Goal: Find specific page/section: Find specific page/section

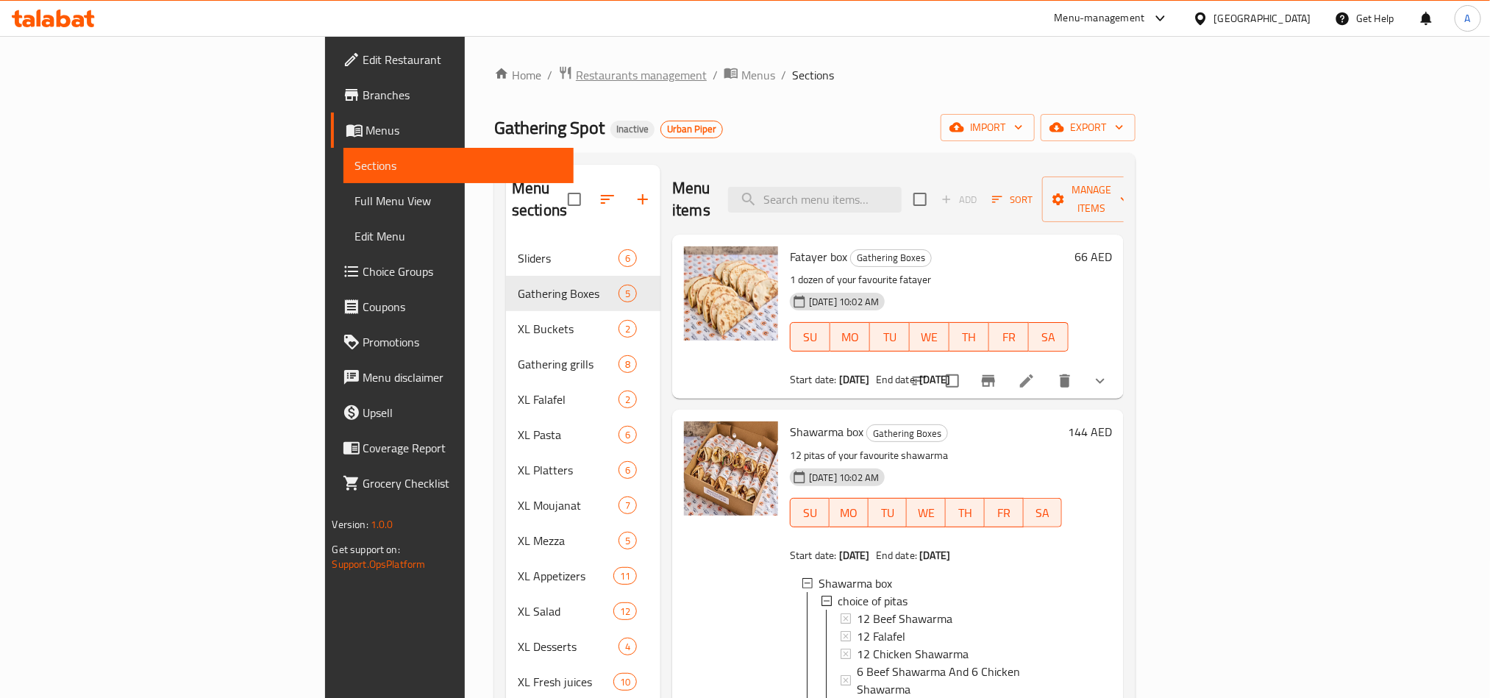
click at [576, 78] on span "Restaurants management" at bounding box center [641, 75] width 131 height 18
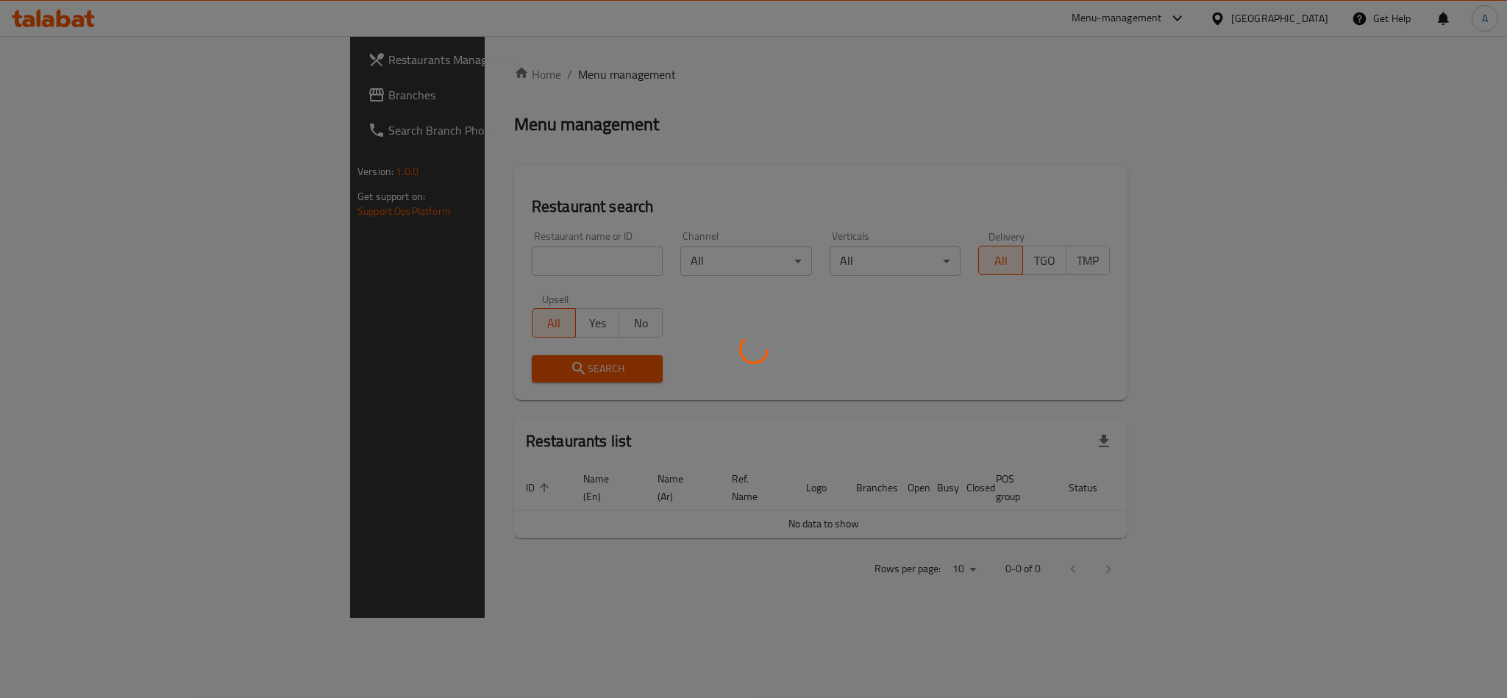
click at [357, 258] on div at bounding box center [753, 349] width 1507 height 698
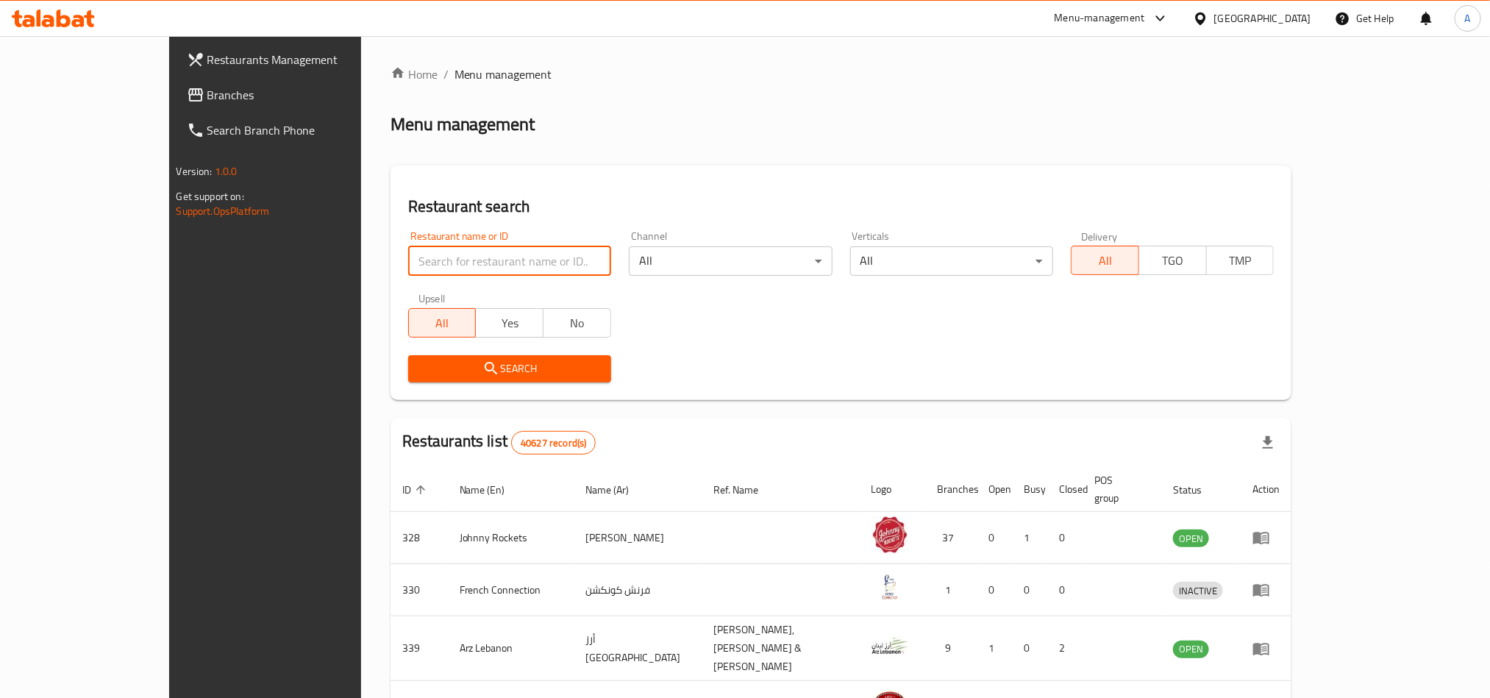
click at [514, 266] on input "search" at bounding box center [509, 260] width 203 height 29
type input "Everyday Roastery"
click at [485, 371] on span "Search" at bounding box center [509, 369] width 179 height 18
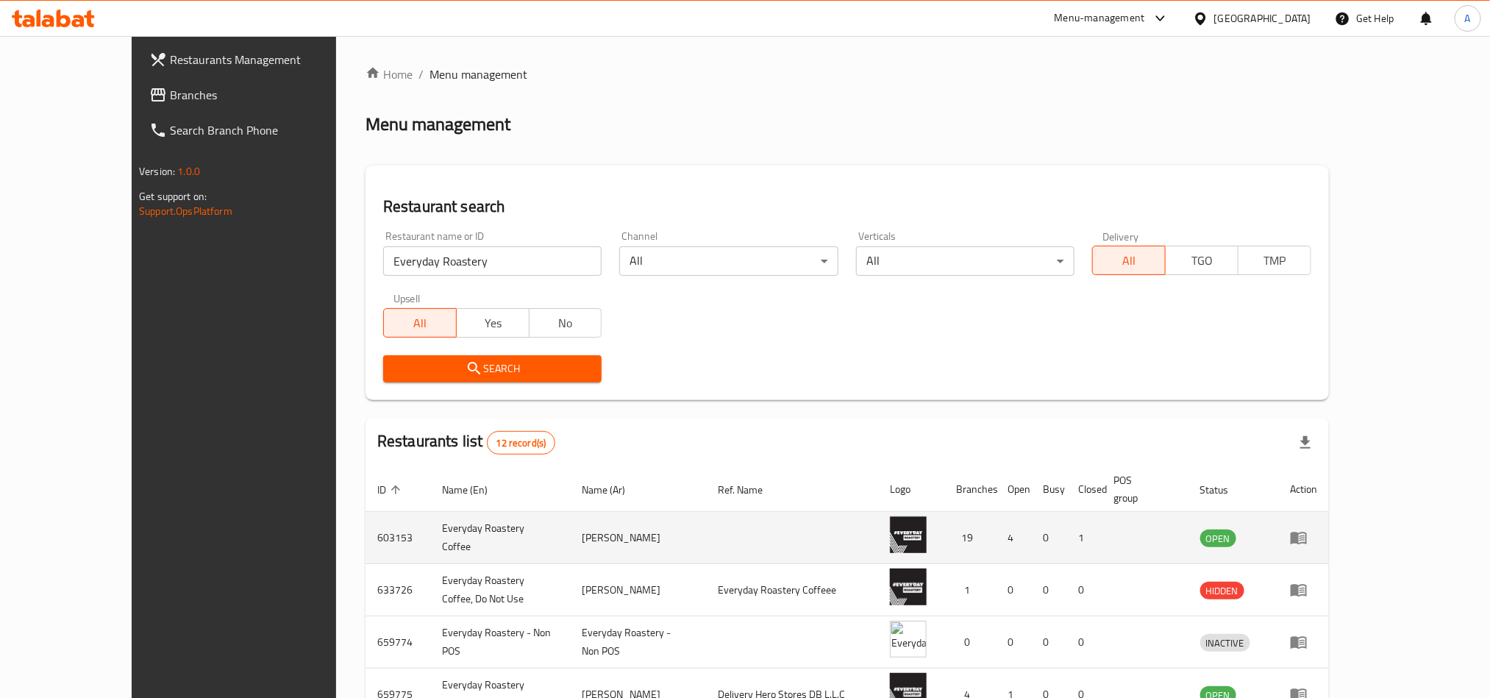
click at [444, 513] on td "Everyday Roastery Coffee" at bounding box center [500, 538] width 140 height 52
copy td "Everyday Roastery Coffee"
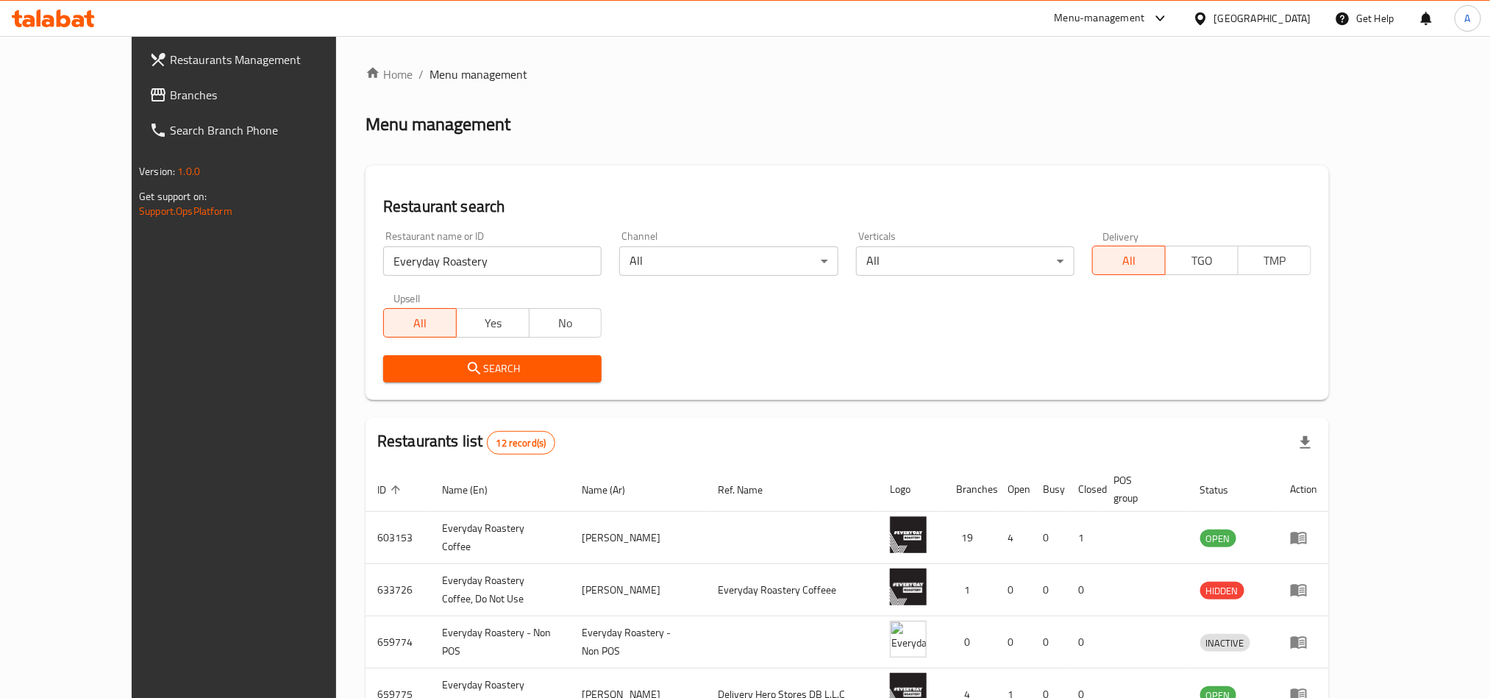
click at [980, 155] on div "Home / Menu management Menu management Restaurant search Restaurant name or ID …" at bounding box center [848, 574] width 964 height 1019
click at [1106, 141] on div "Home / Menu management Menu management Restaurant search Restaurant name or ID …" at bounding box center [848, 574] width 964 height 1019
click at [426, 250] on input "Everyday Roastery" at bounding box center [492, 260] width 218 height 29
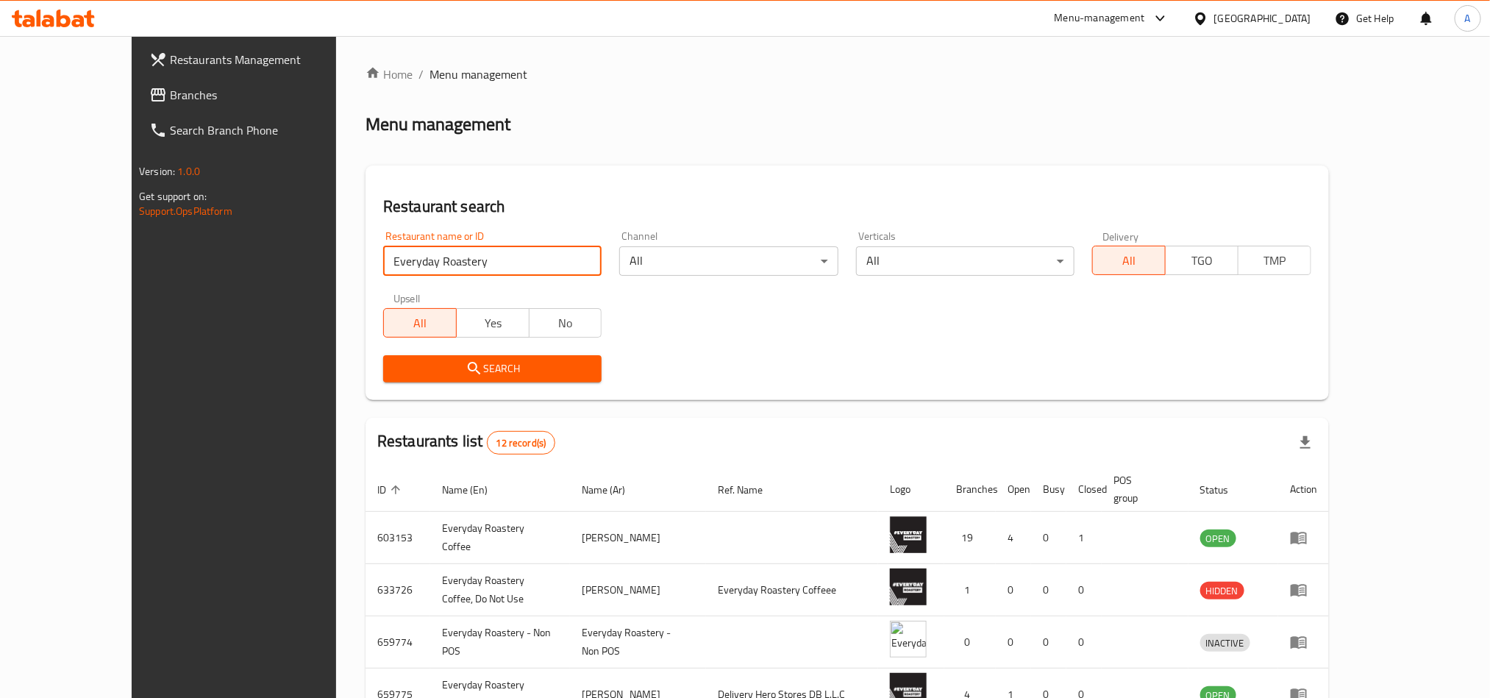
click at [1225, 22] on div "[GEOGRAPHIC_DATA]" at bounding box center [1262, 18] width 97 height 16
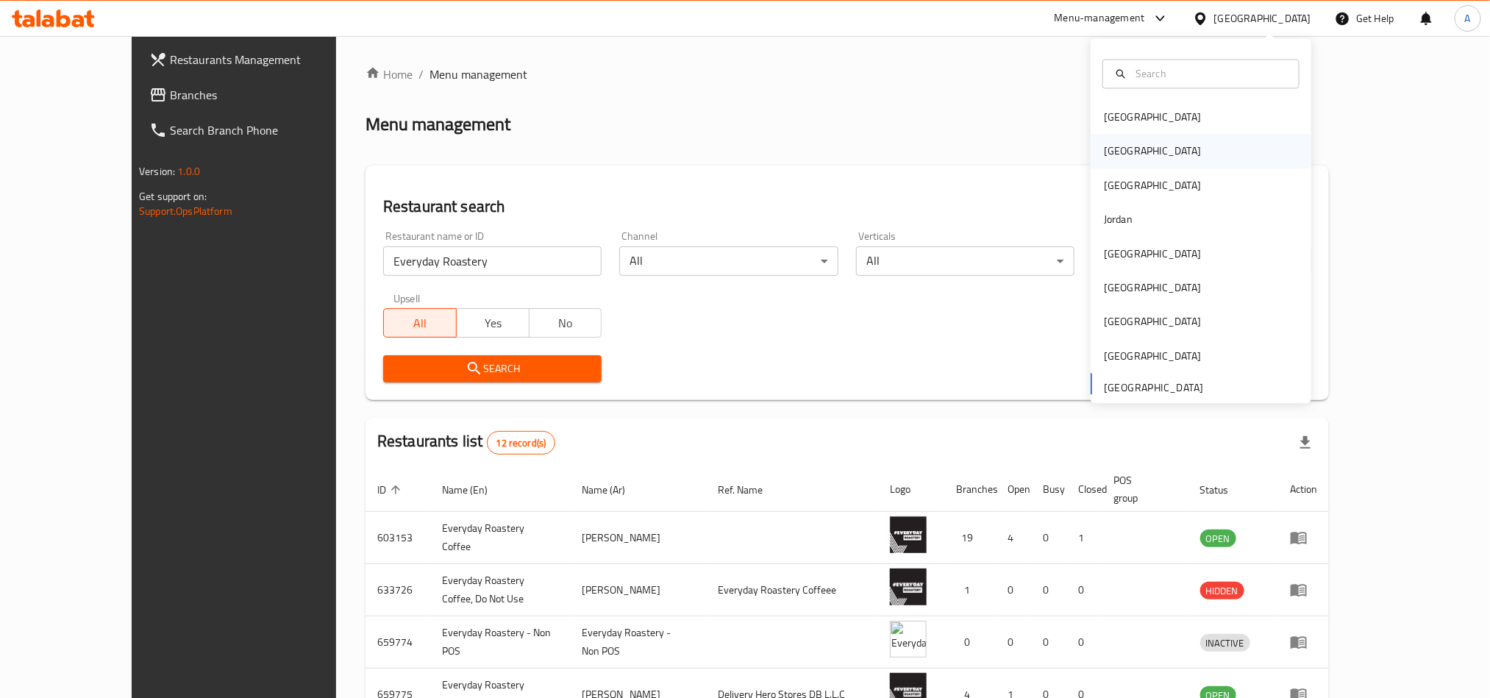
click at [1104, 146] on div "Egypt" at bounding box center [1152, 151] width 97 height 16
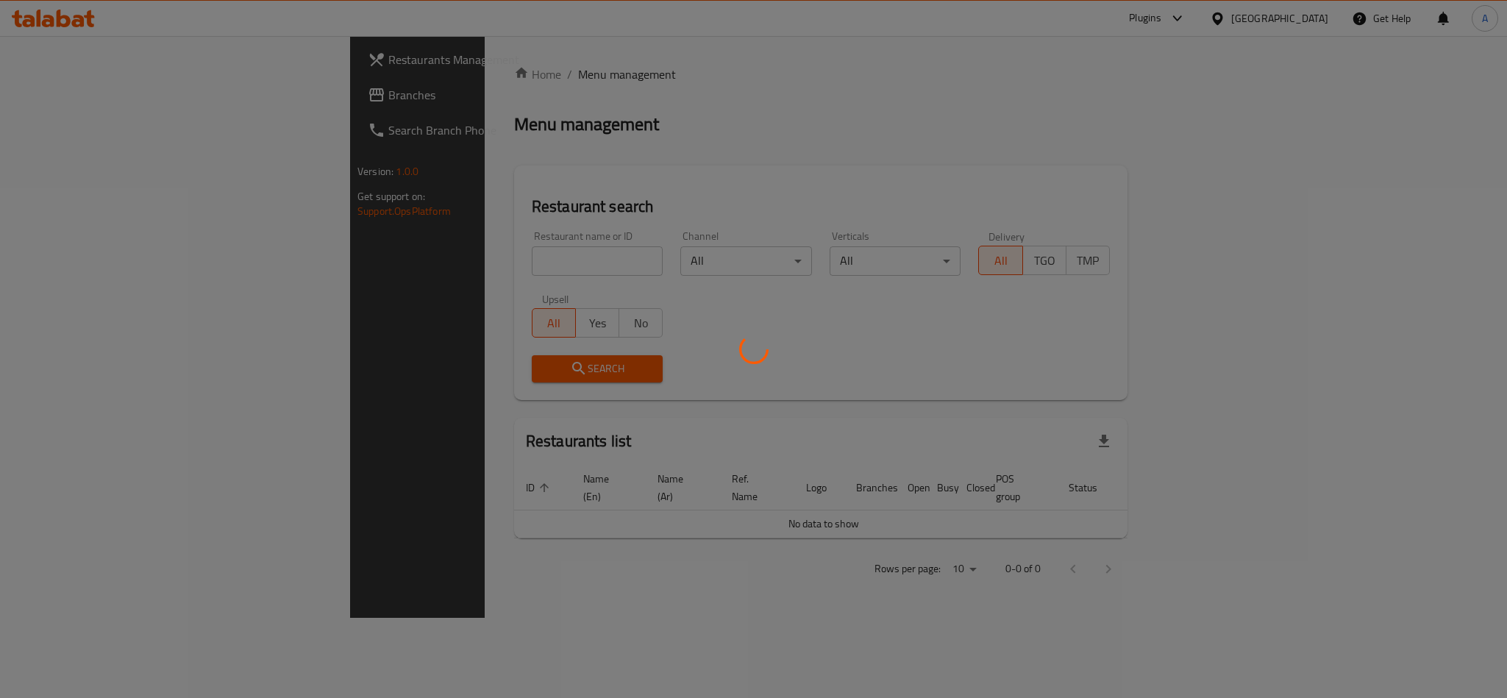
click at [410, 263] on div at bounding box center [753, 349] width 1507 height 698
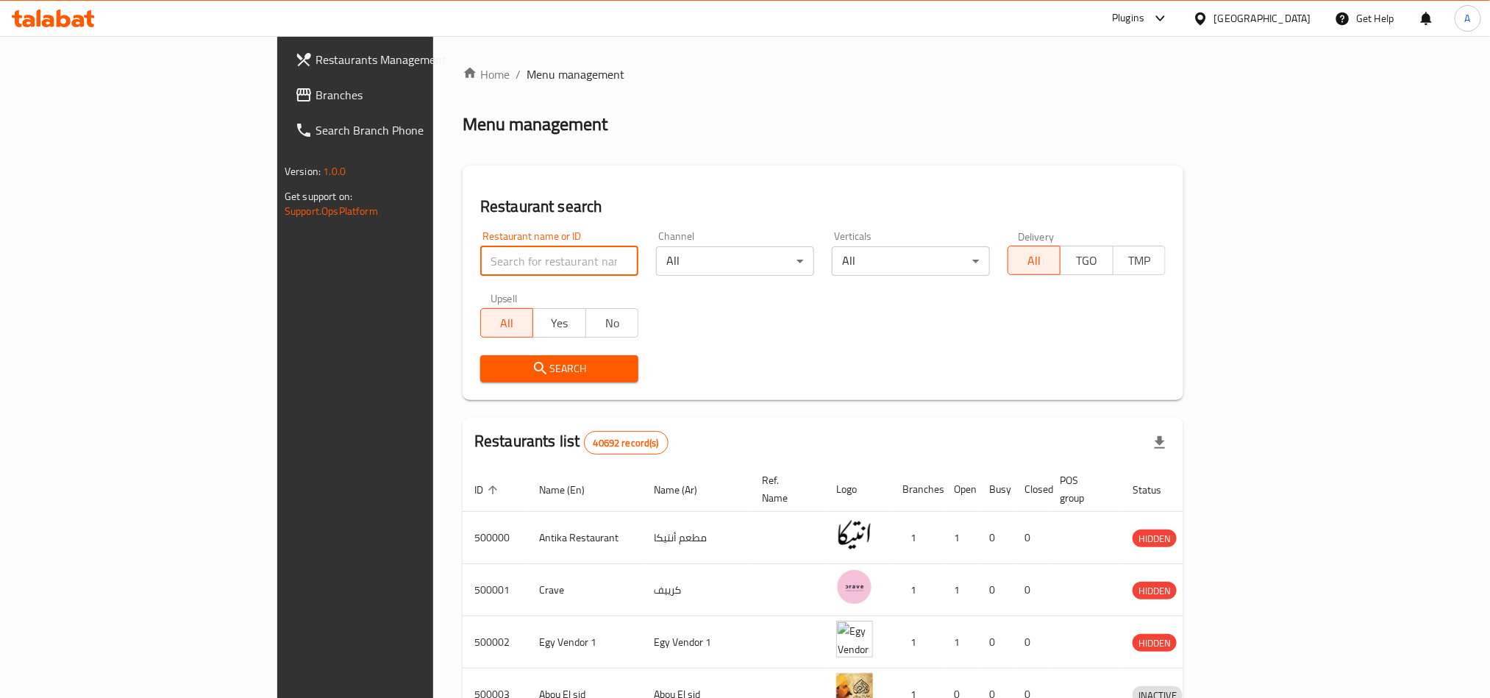
click at [480, 263] on input "search" at bounding box center [559, 260] width 158 height 29
type input "Pizza Station"
click button "Search" at bounding box center [559, 368] width 158 height 27
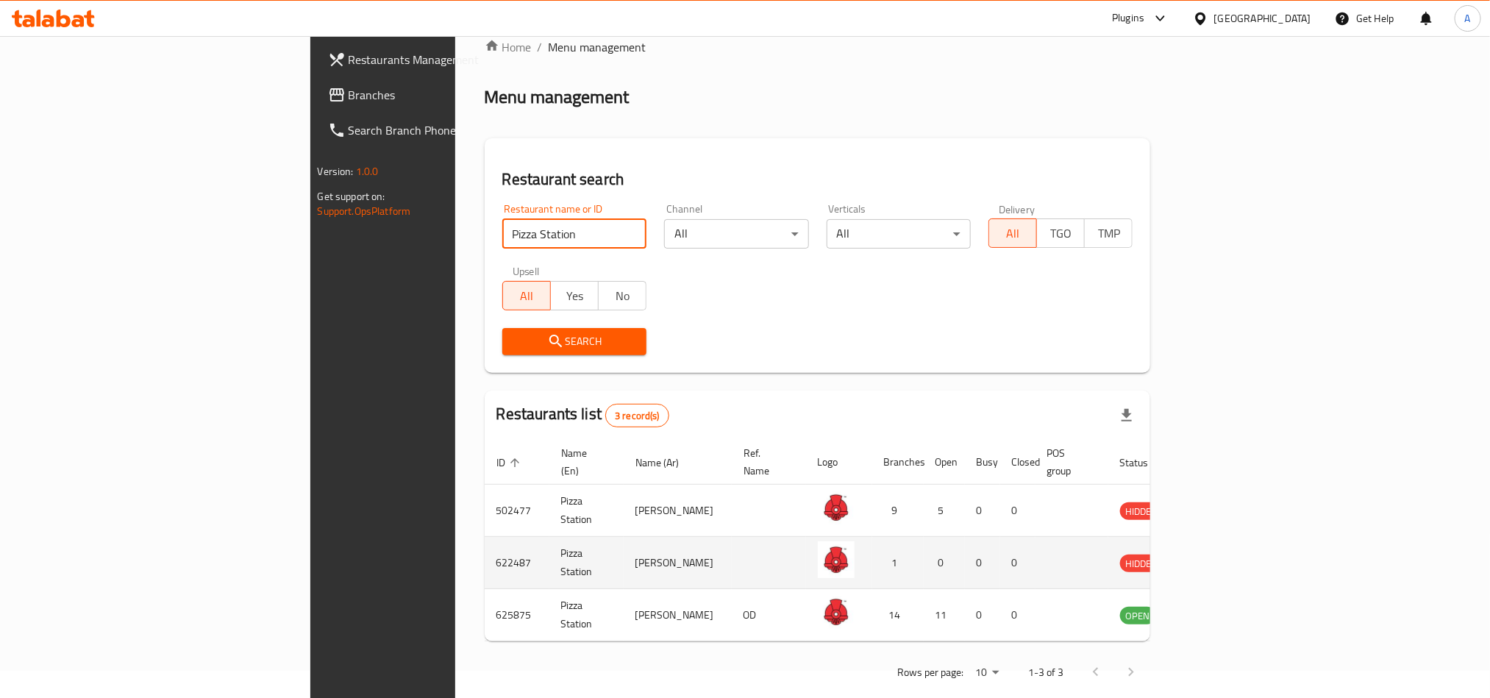
scroll to position [35, 0]
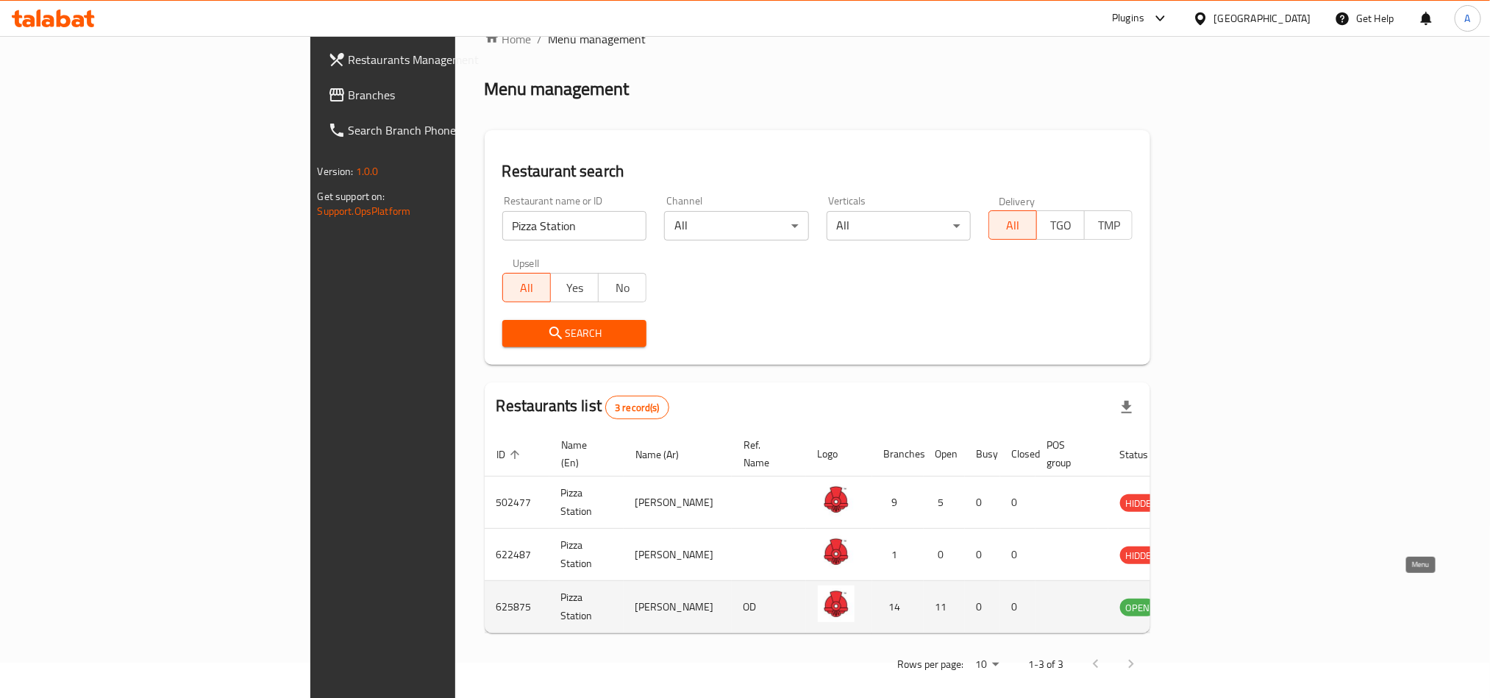
click at [1215, 598] on icon "enhanced table" at bounding box center [1206, 607] width 18 height 18
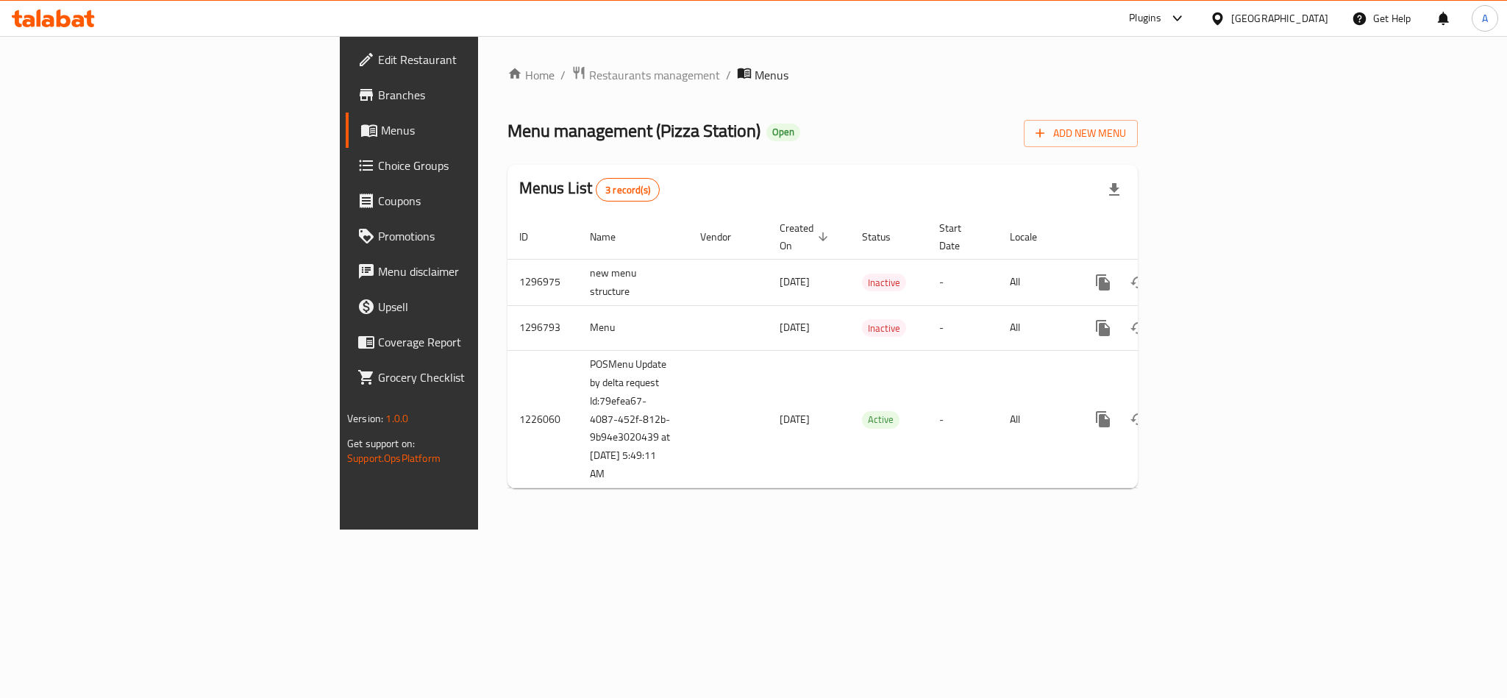
click at [378, 99] on span "Branches" at bounding box center [479, 95] width 202 height 18
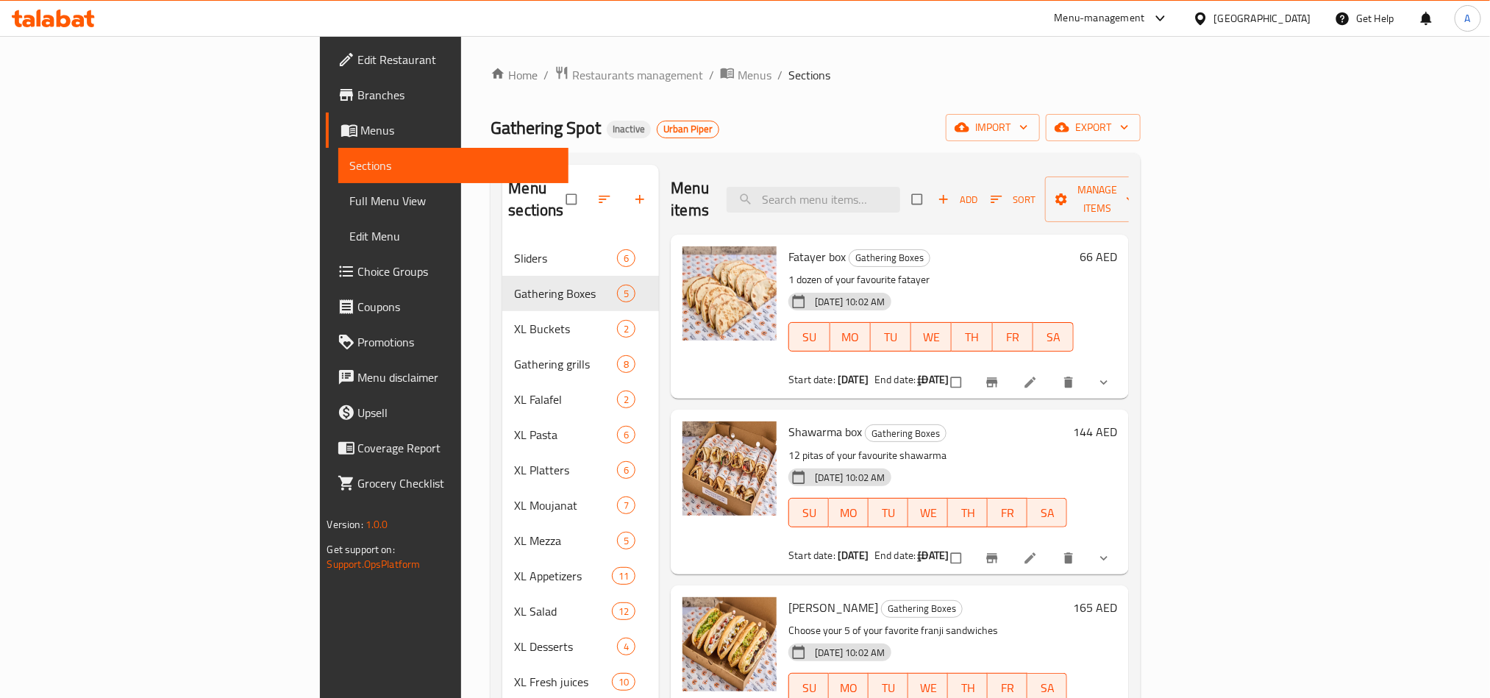
click at [1225, 15] on div "[GEOGRAPHIC_DATA]" at bounding box center [1262, 18] width 97 height 16
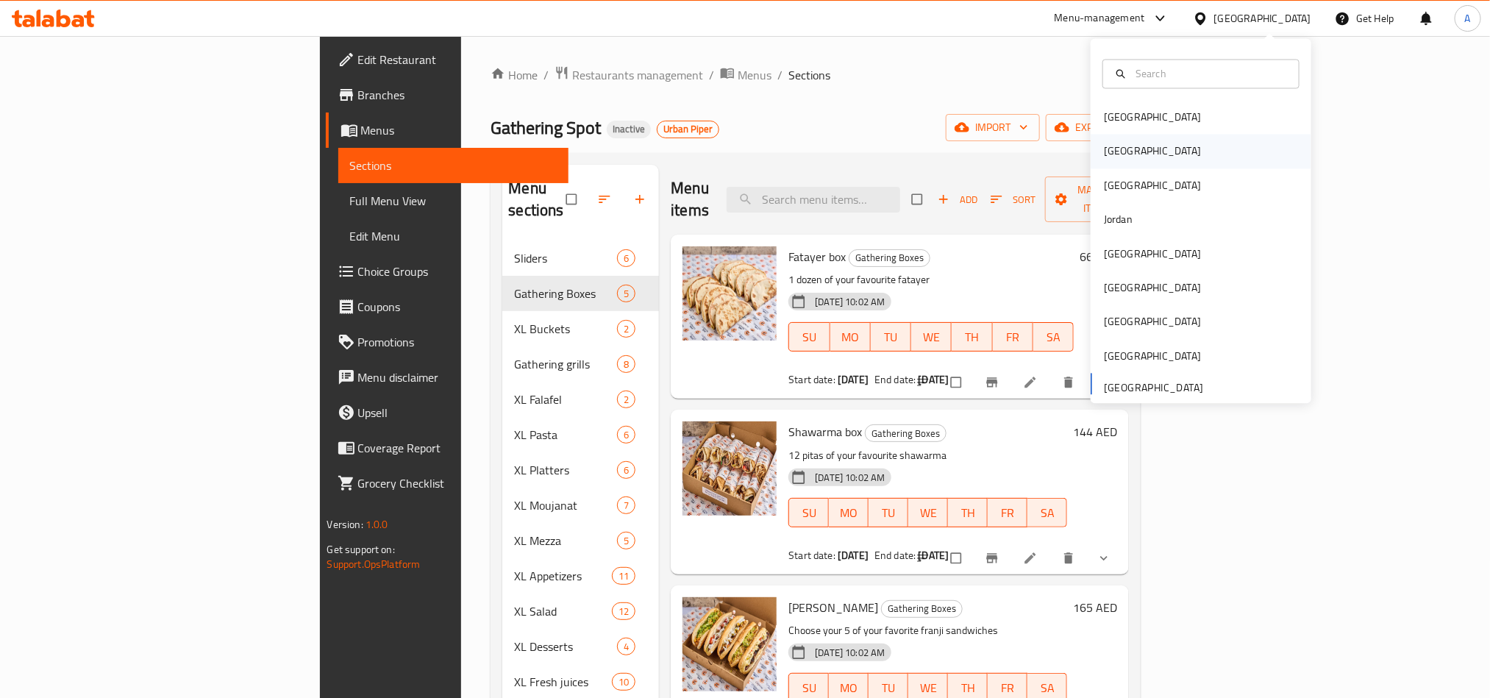
click at [1124, 149] on div "Egypt" at bounding box center [1152, 152] width 121 height 34
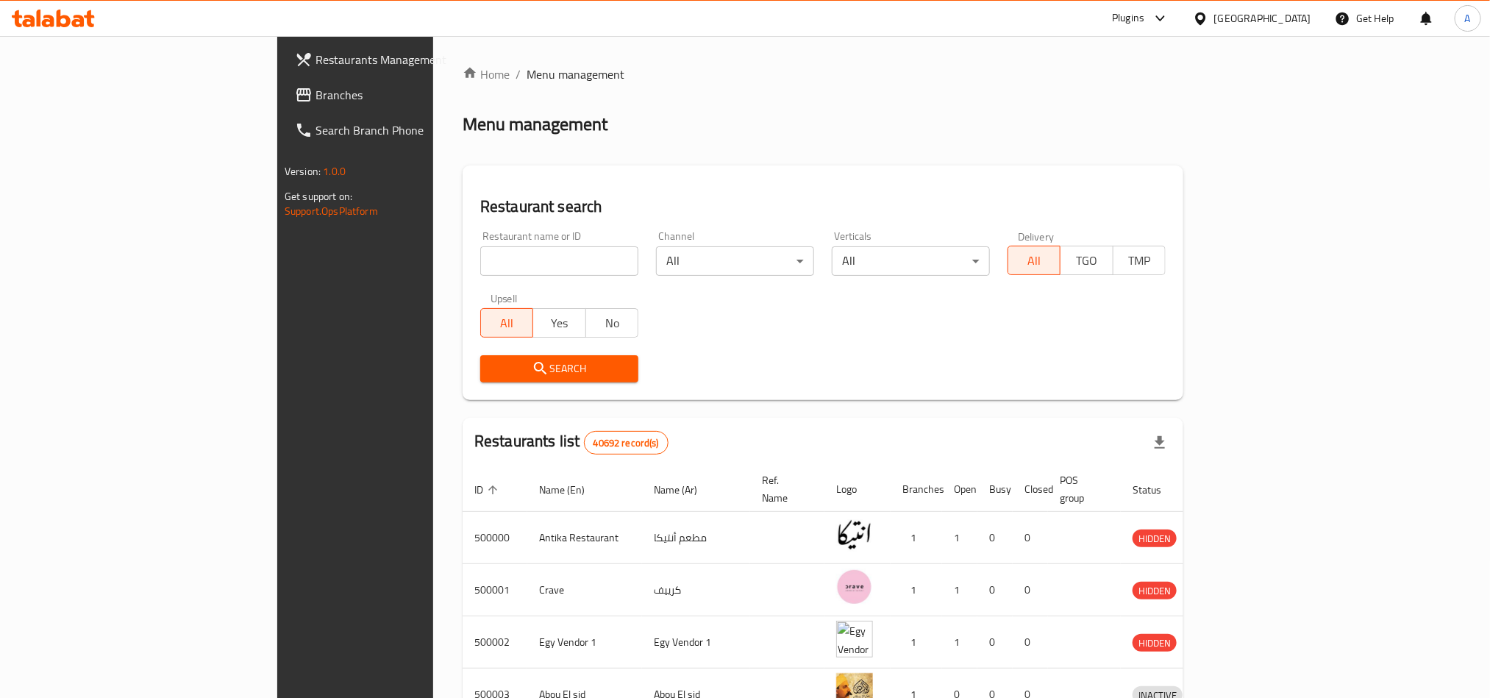
click at [480, 235] on div "Restaurant name or ID Restaurant name or ID" at bounding box center [559, 253] width 158 height 45
click at [480, 252] on input "search" at bounding box center [559, 260] width 158 height 29
paste input "696099"
type input "696099"
click button "Search" at bounding box center [559, 368] width 158 height 27
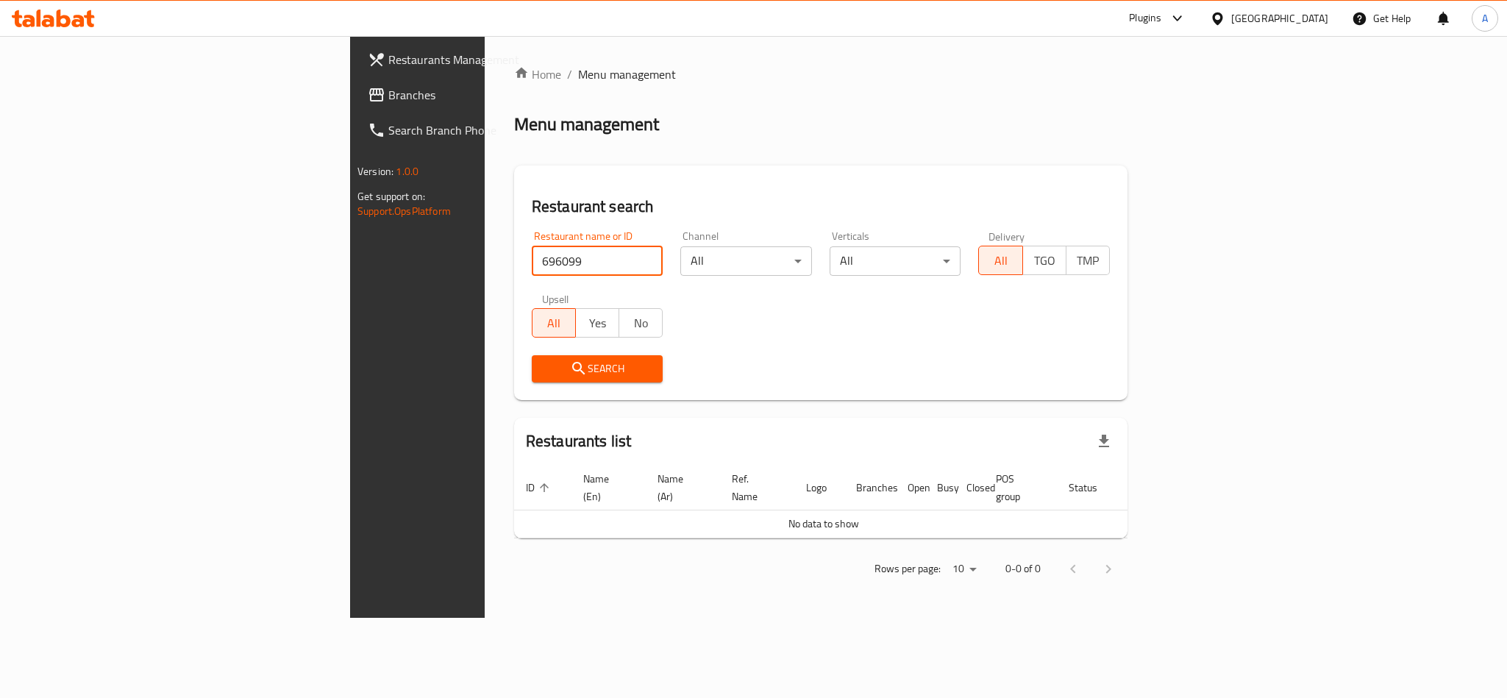
click at [388, 86] on span "Branches" at bounding box center [489, 95] width 202 height 18
